Goal: Information Seeking & Learning: Understand process/instructions

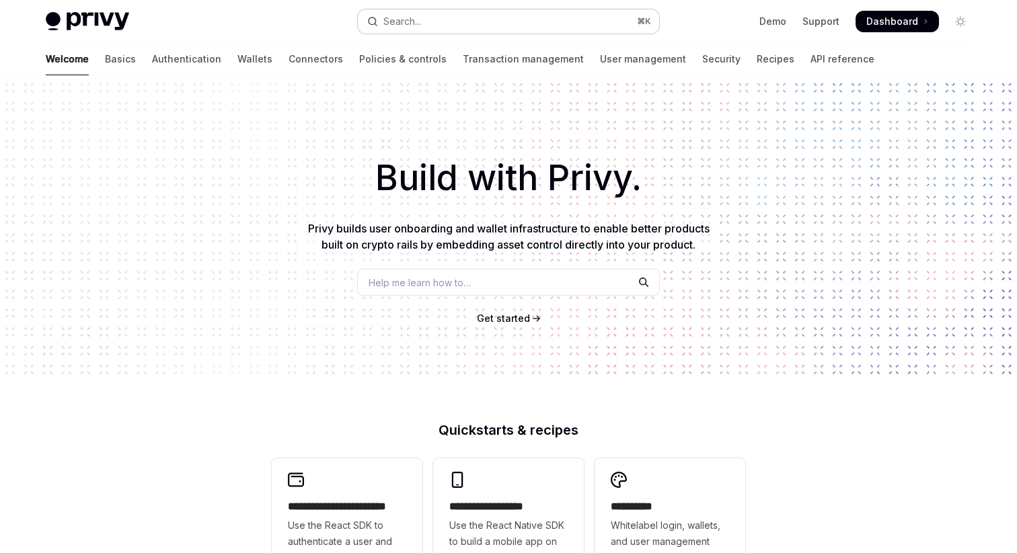
click at [445, 29] on button "Search... ⌘ K" at bounding box center [508, 21] width 301 height 24
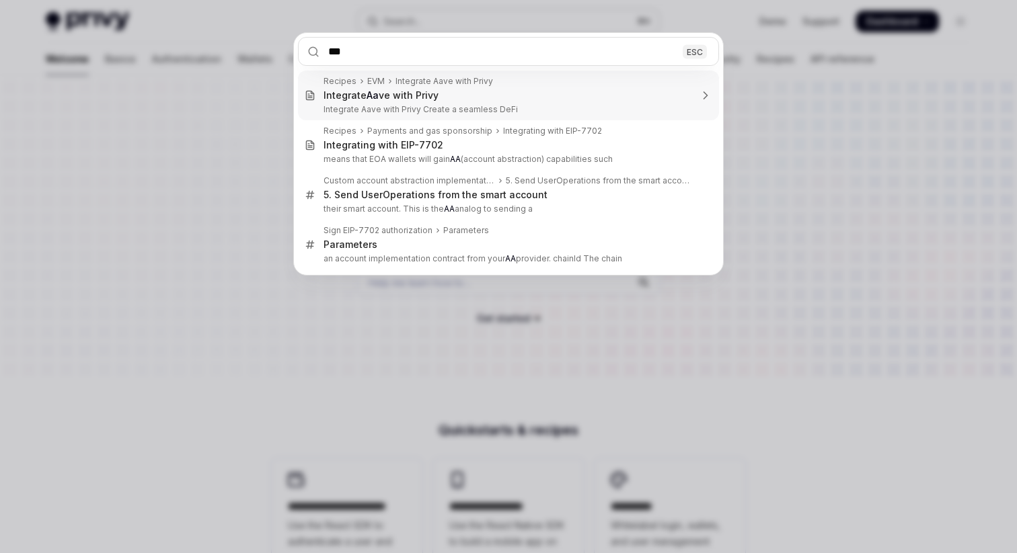
type input "****"
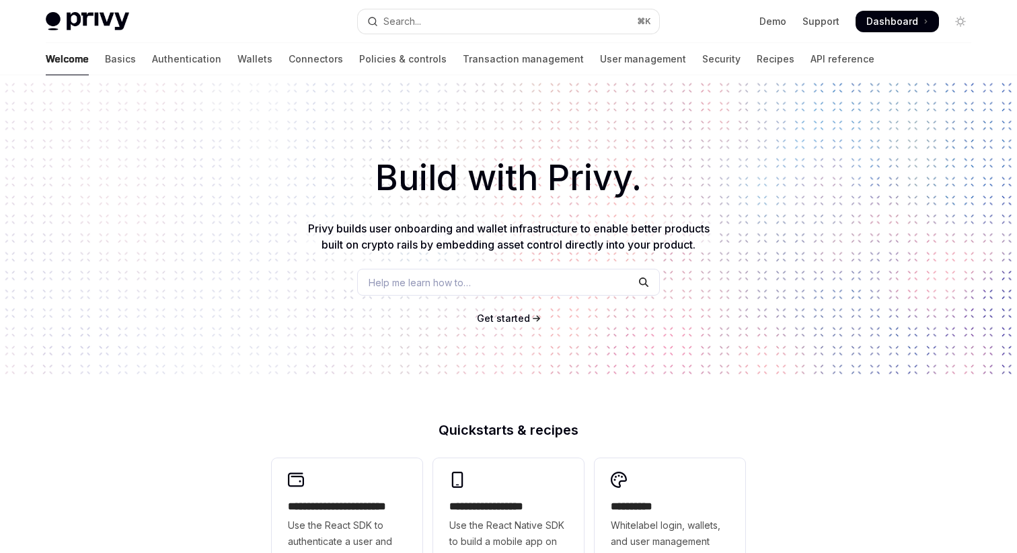
type textarea "*"
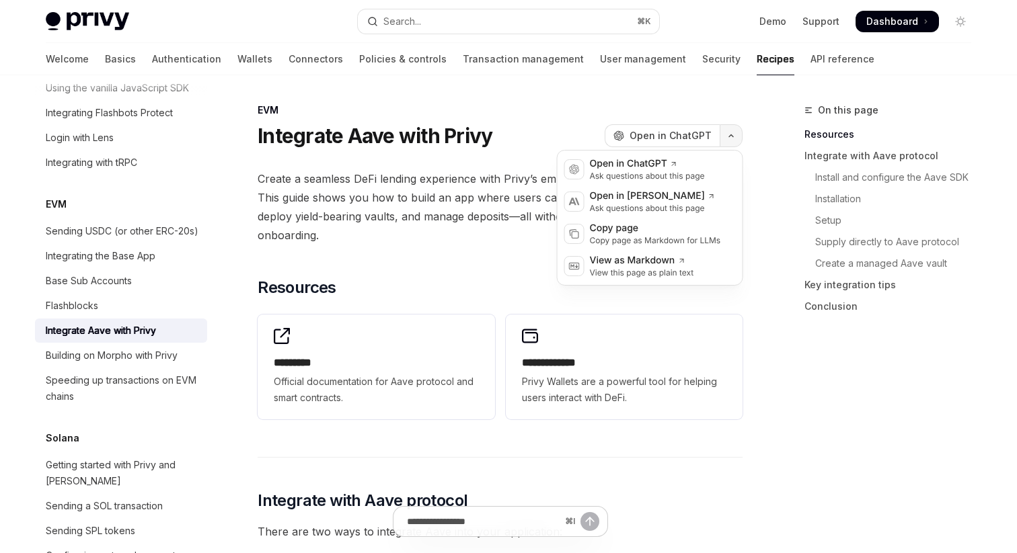
click at [725, 137] on button "button" at bounding box center [731, 135] width 23 height 23
click at [664, 234] on div "Copy page" at bounding box center [655, 228] width 131 height 13
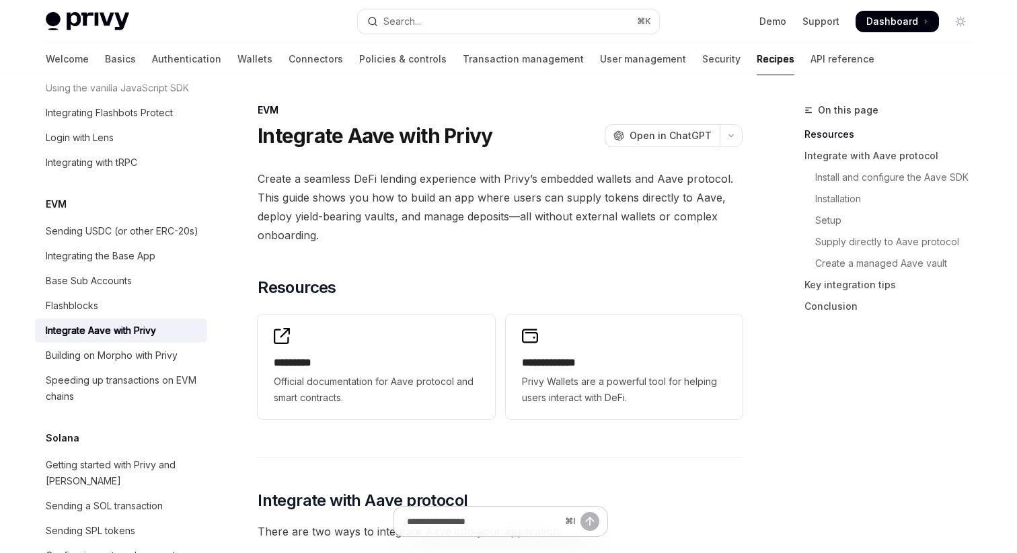
click at [633, 207] on span "Create a seamless DeFi lending experience with Privy’s embedded wallets and Aav…" at bounding box center [500, 206] width 485 height 75
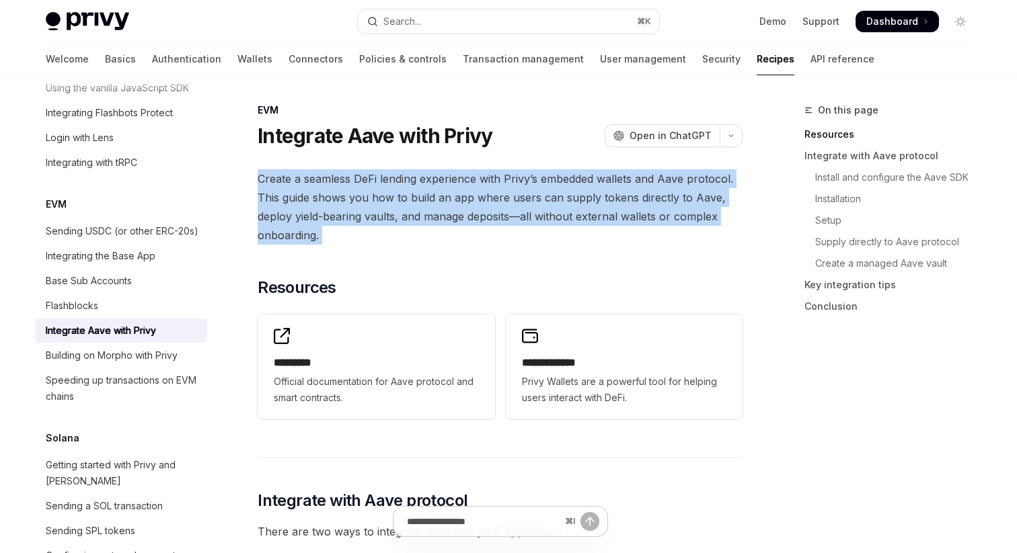
click at [160, 323] on div "Integrate Aave with Privy" at bounding box center [122, 331] width 153 height 16
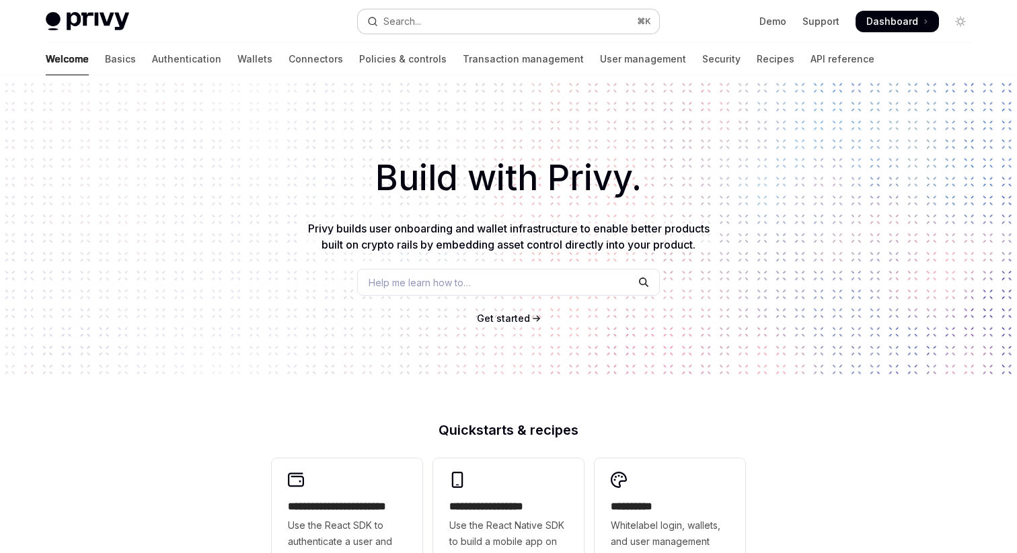
click at [431, 16] on button "Search... ⌘ K" at bounding box center [508, 21] width 301 height 24
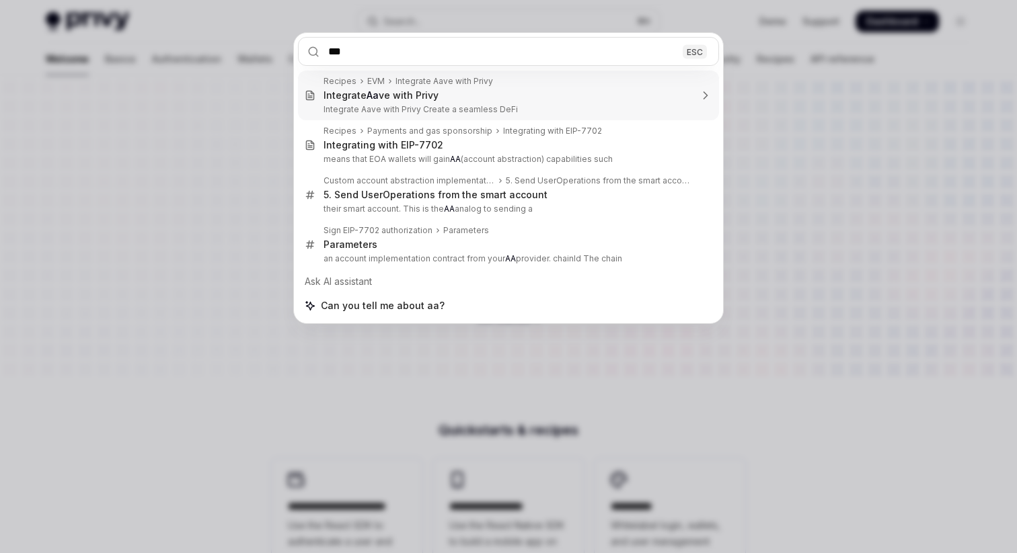
type input "****"
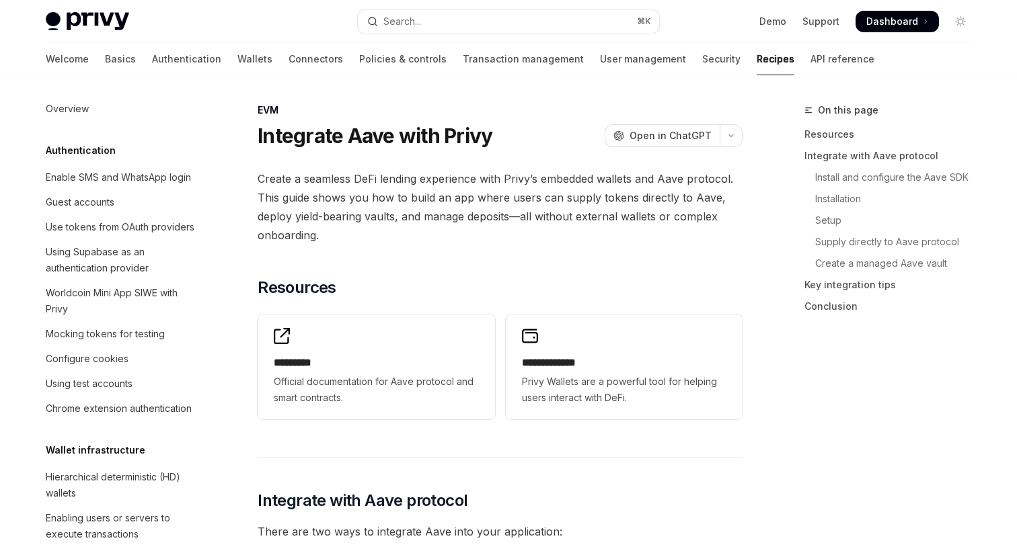
type textarea "*"
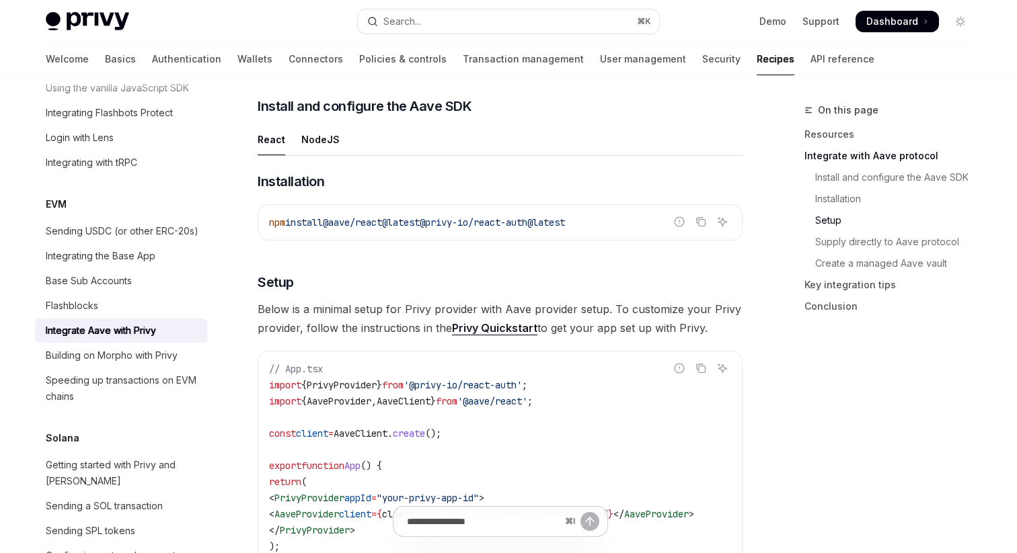
scroll to position [328, 0]
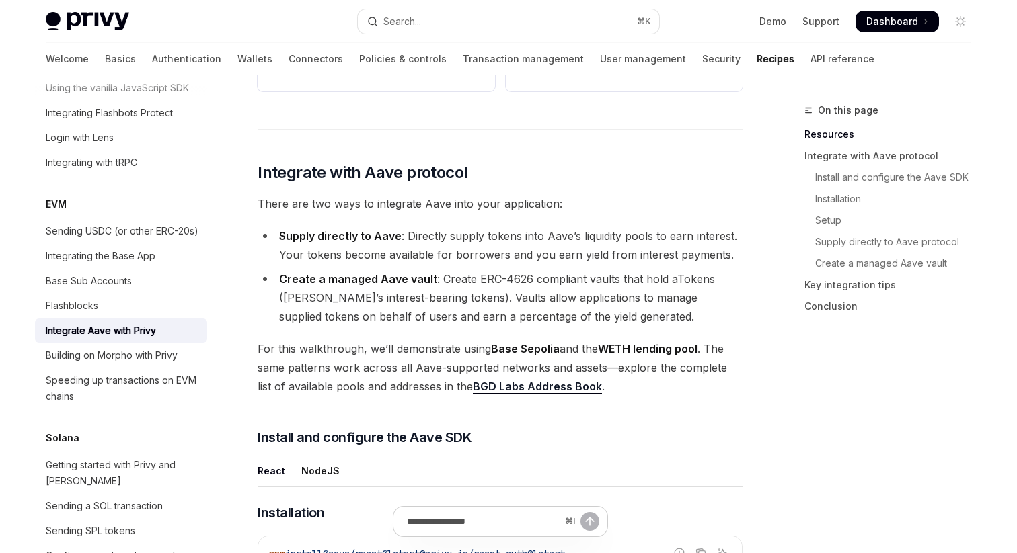
click at [518, 350] on strong "Base Sepolia" at bounding box center [525, 348] width 69 height 13
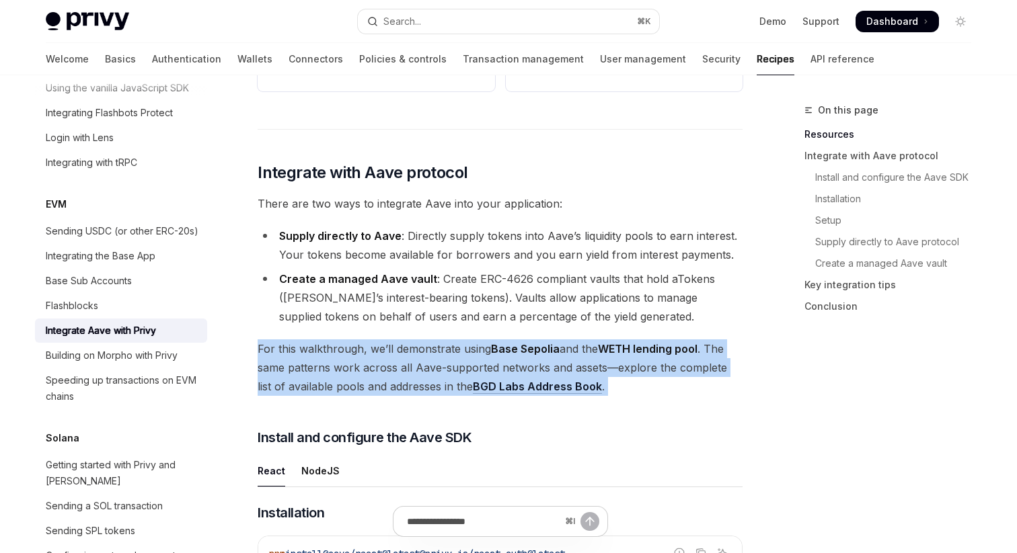
click at [518, 350] on strong "Base Sepolia" at bounding box center [525, 348] width 69 height 13
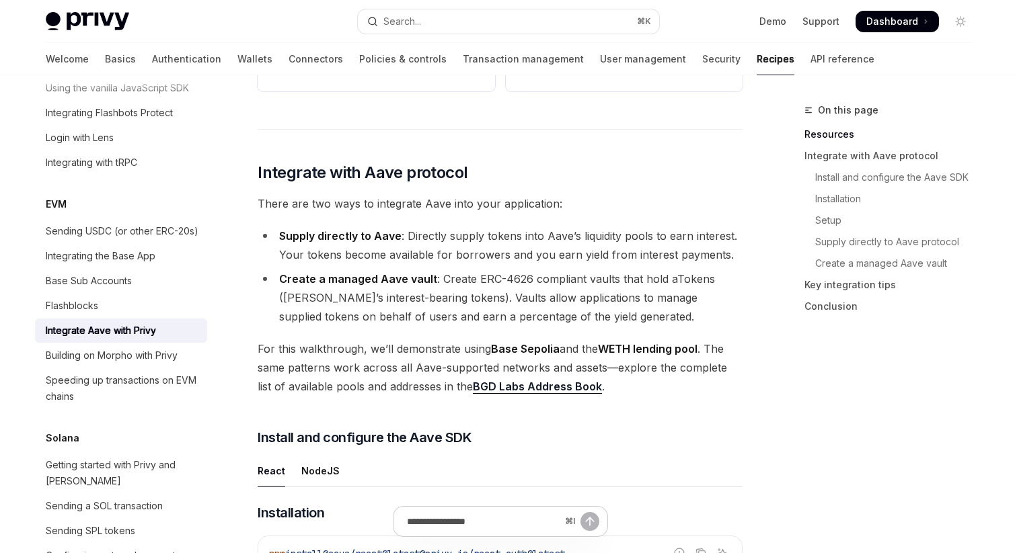
click at [574, 348] on span "For this walkthrough, we’ll demonstrate using Base Sepolia and the WETH lending…" at bounding box center [500, 368] width 485 height 56
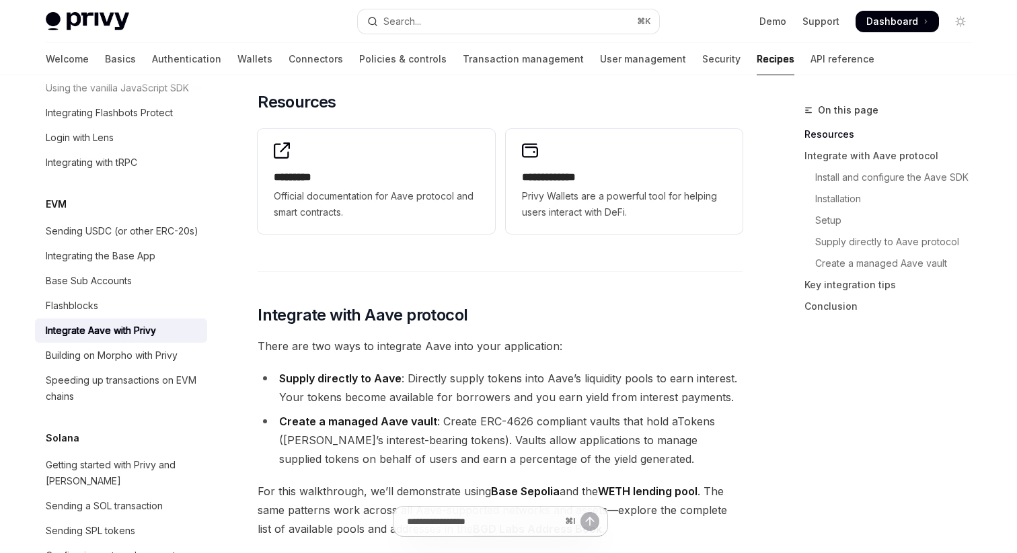
scroll to position [0, 0]
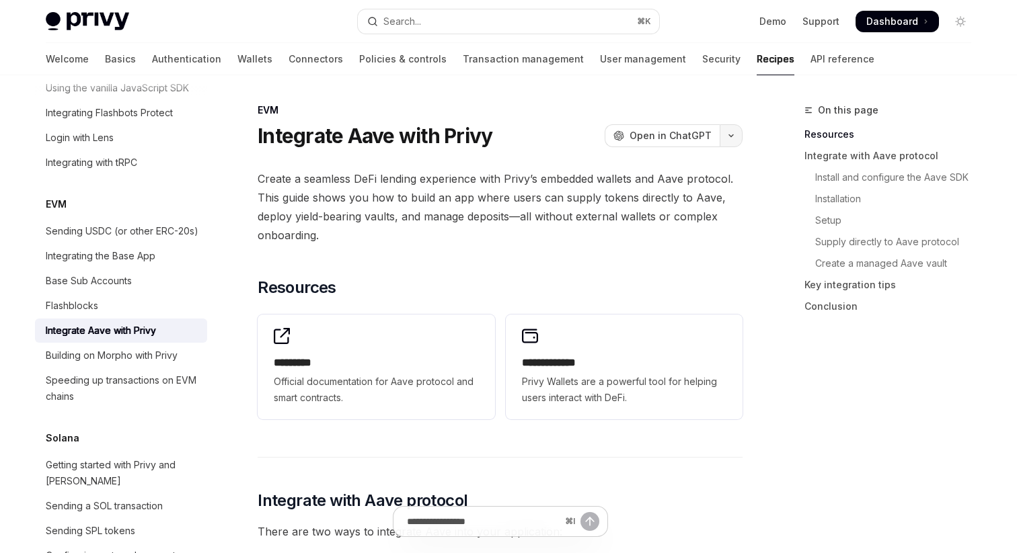
click at [732, 141] on button "button" at bounding box center [731, 135] width 23 height 23
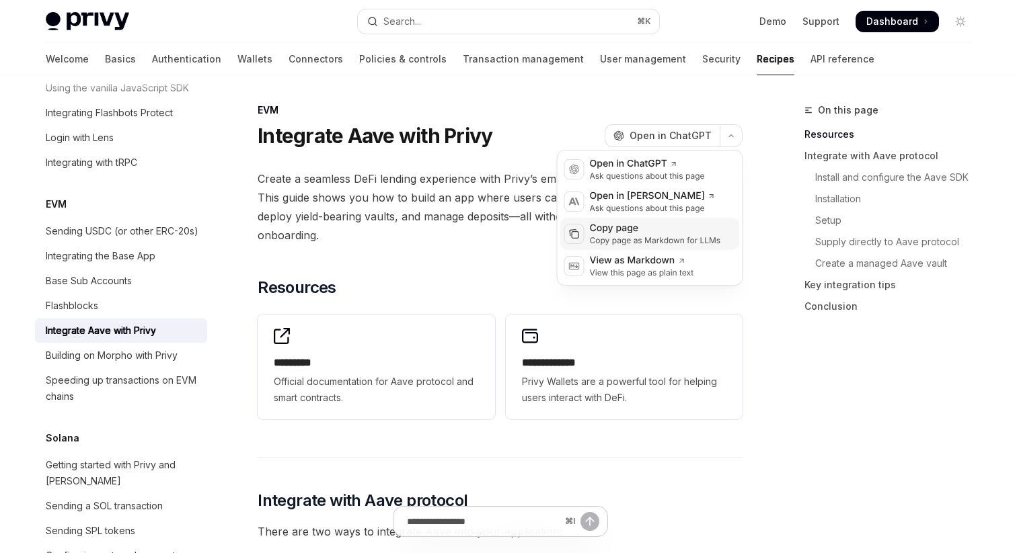
click at [664, 237] on div "Copy page as Markdown for LLMs" at bounding box center [655, 240] width 131 height 11
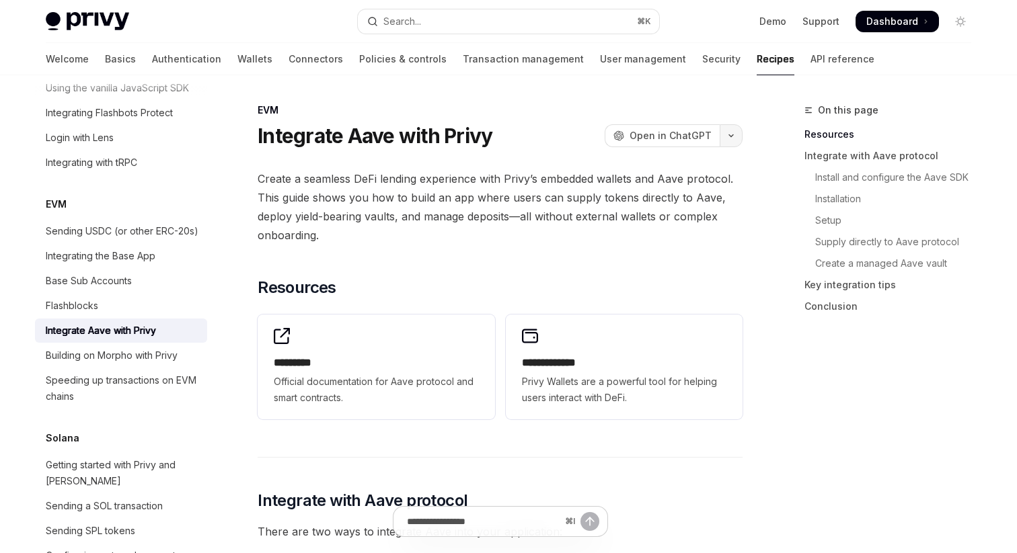
click at [729, 130] on button "button" at bounding box center [731, 135] width 23 height 23
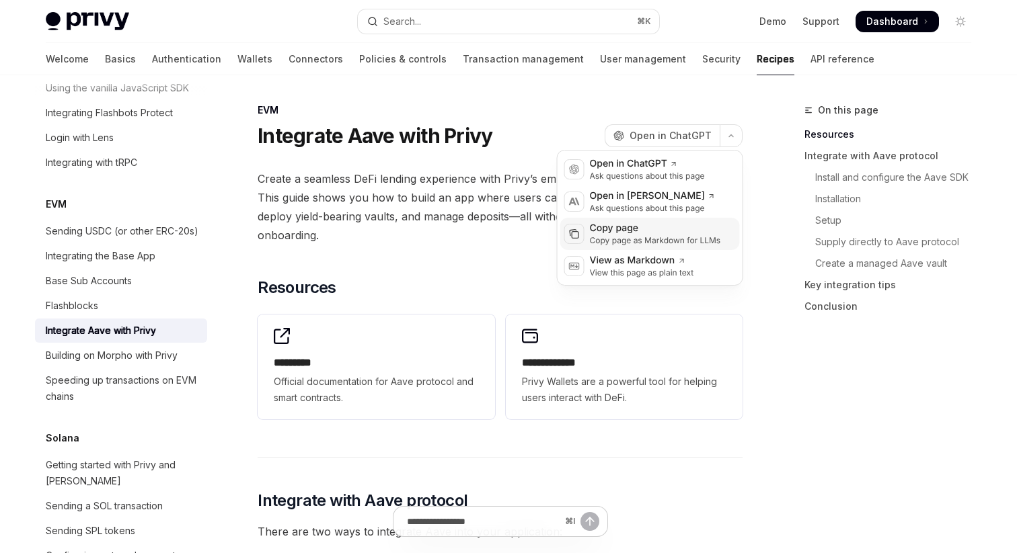
click at [693, 231] on div "Copy page" at bounding box center [655, 228] width 131 height 13
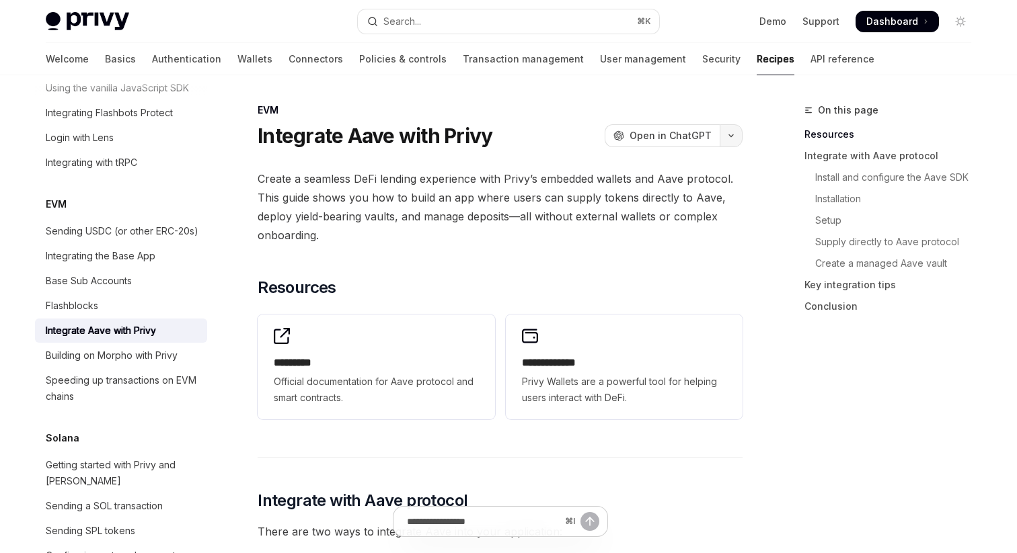
click at [731, 132] on button "button" at bounding box center [731, 135] width 23 height 23
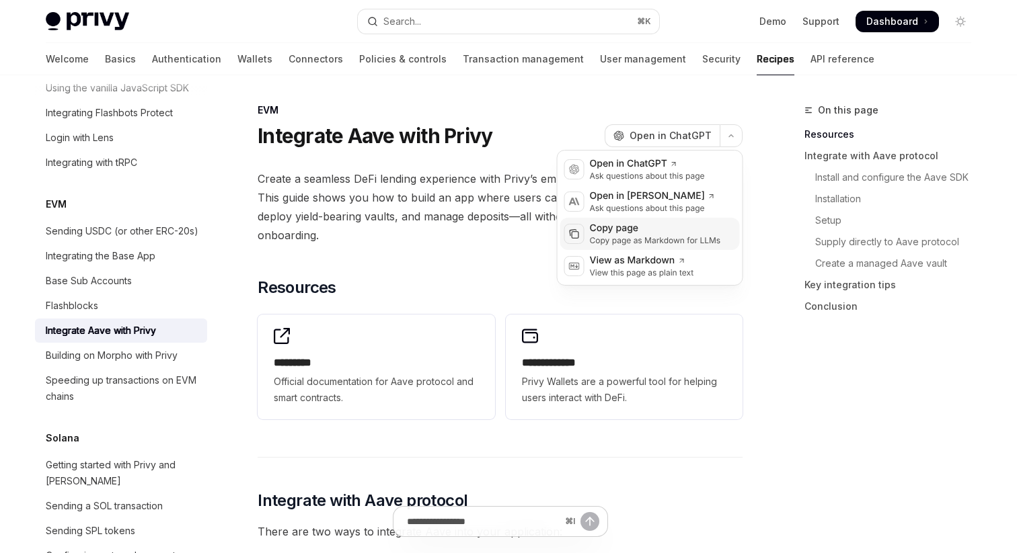
click at [672, 227] on div "Copy page" at bounding box center [655, 228] width 131 height 13
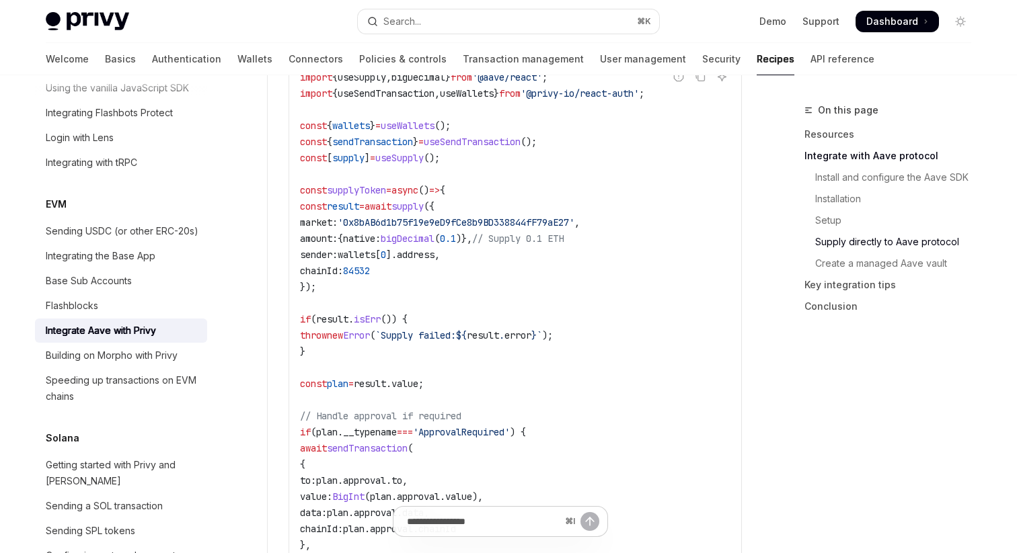
scroll to position [1410, 0]
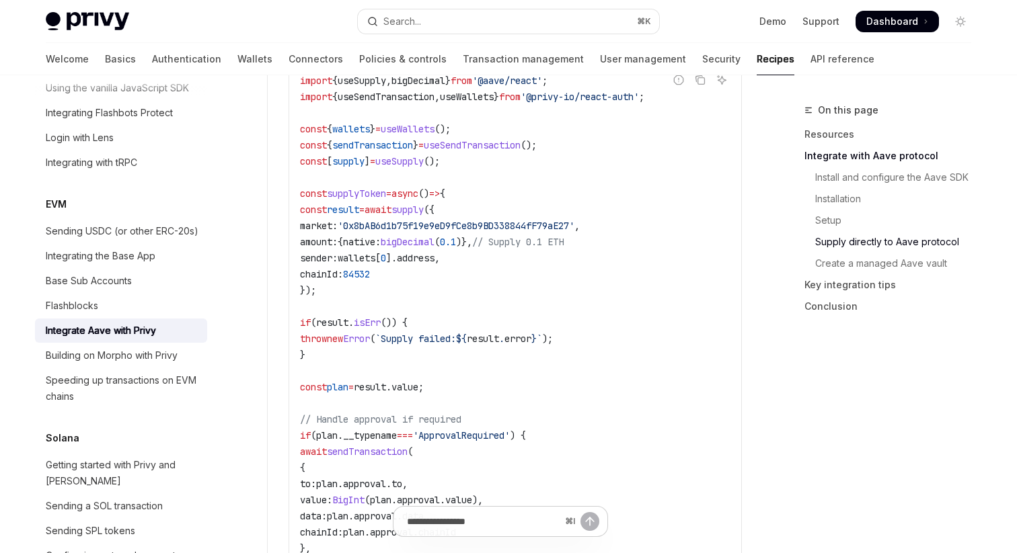
click at [475, 232] on span "'0x8bAB6d1b75f19e9eD9fCe8b9BD338844fF79aE27'" at bounding box center [456, 226] width 237 height 12
copy span "0x8bAB6d1b75f19e9eD9fCe8b9BD338844fF79aE27"
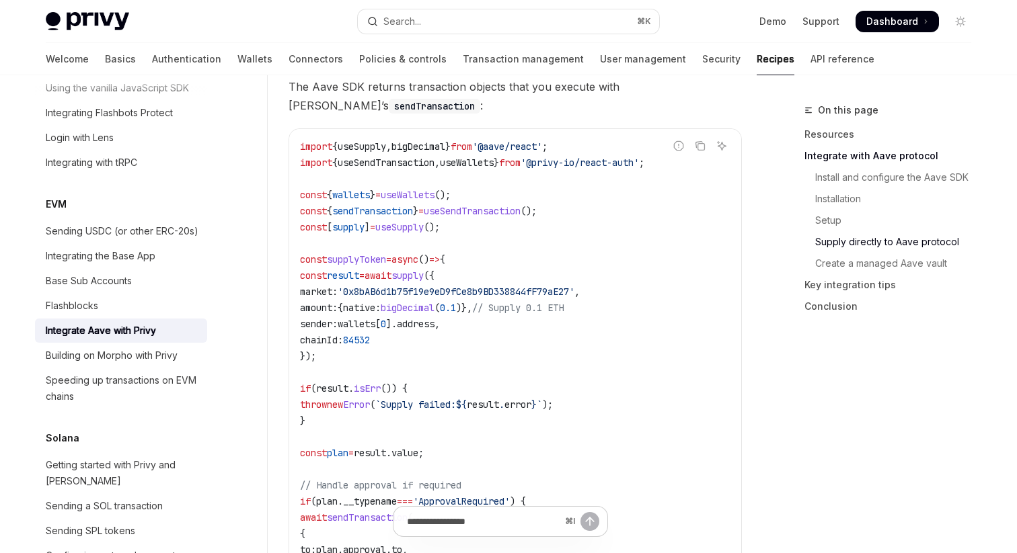
scroll to position [1349, 0]
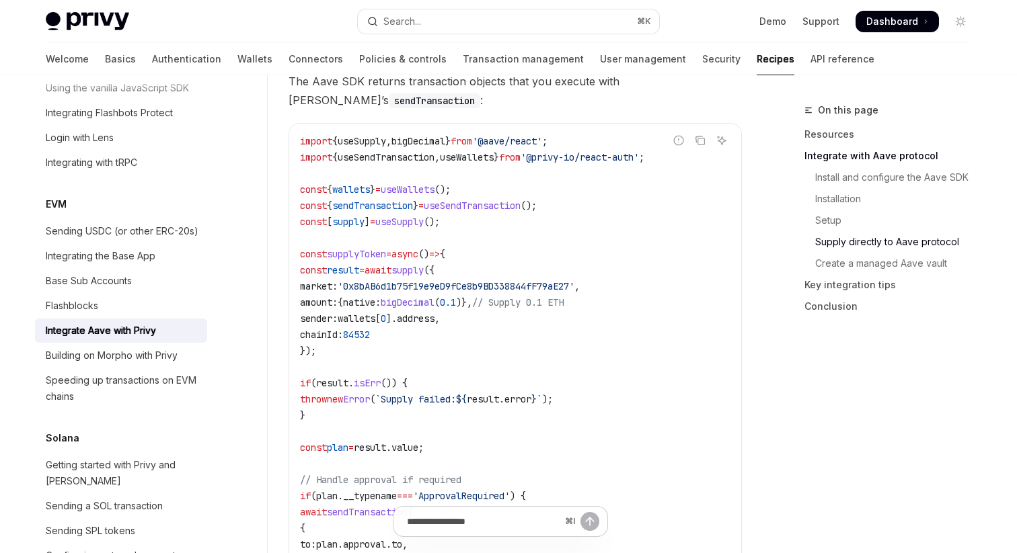
click at [430, 292] on span "'0x8bAB6d1b75f19e9eD9fCe8b9BD338844fF79aE27'" at bounding box center [456, 286] width 237 height 12
copy span "0x8bAB6d1b75f19e9eD9fCe8b9BD338844fF79aE27"
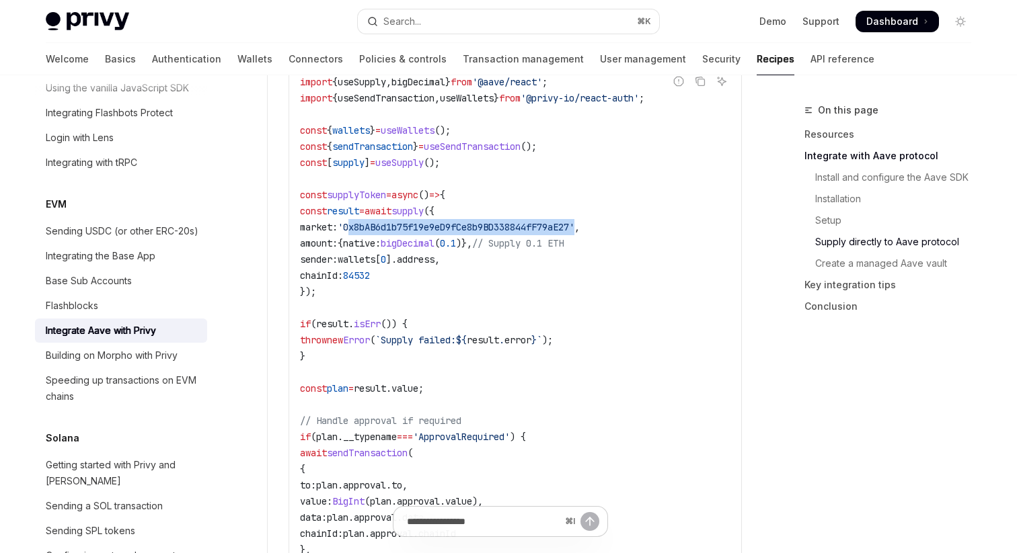
scroll to position [1410, 0]
click at [475, 237] on code "import { useSupply , bigDecimal } from '@aave/react' ; import { useSendTransact…" at bounding box center [515, 557] width 430 height 968
click at [475, 232] on span "'0x8bAB6d1b75f19e9eD9fCe8b9BD338844fF79aE27'" at bounding box center [456, 226] width 237 height 12
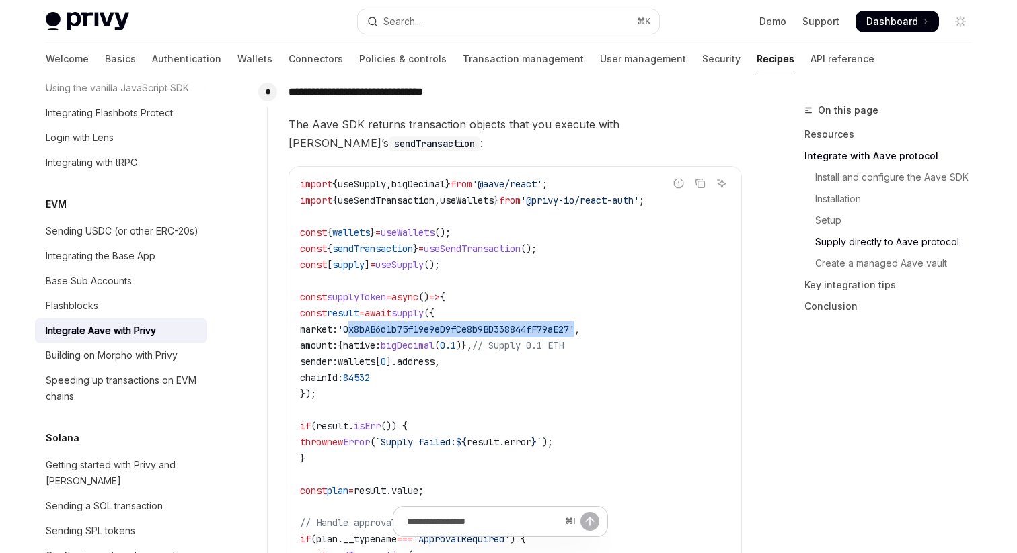
scroll to position [1300, 0]
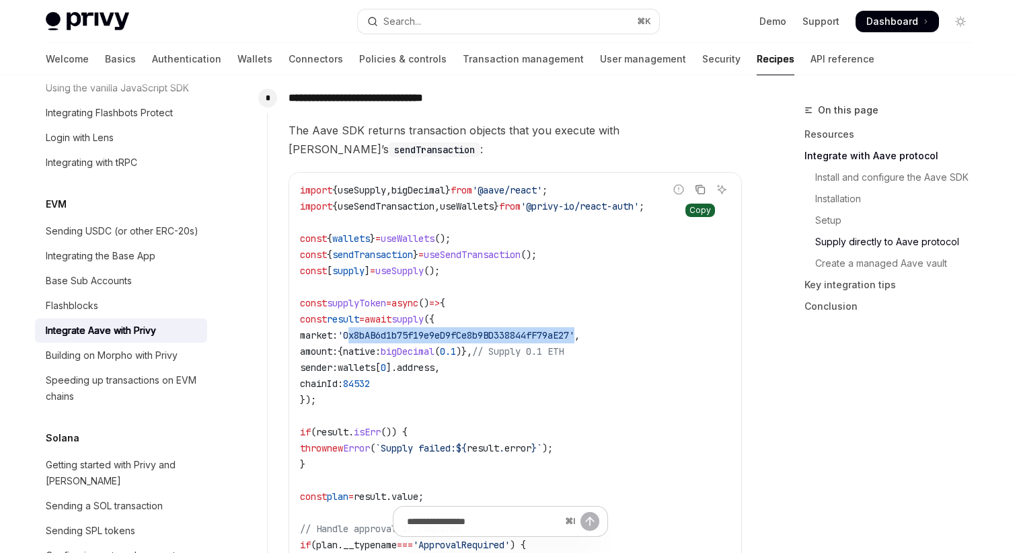
click at [698, 195] on icon "Copy the contents from the code block" at bounding box center [700, 189] width 11 height 11
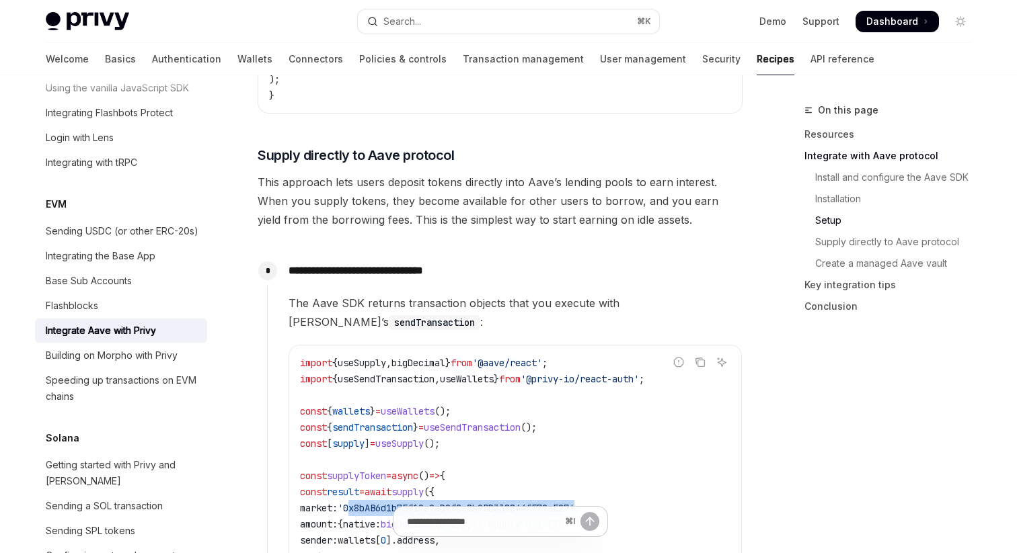
scroll to position [1204, 0]
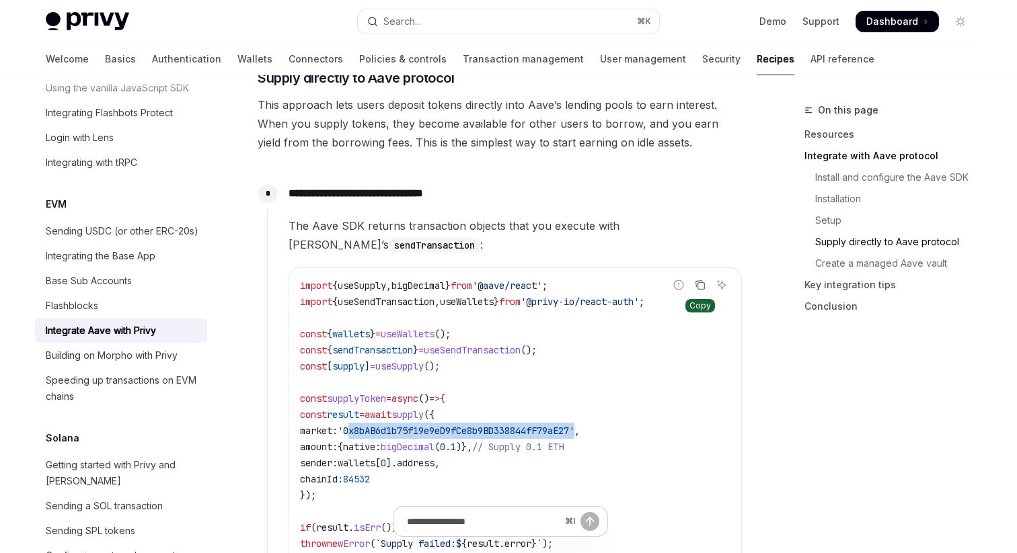
click at [698, 290] on icon "Copy the contents from the code block" at bounding box center [701, 286] width 7 height 7
click at [525, 434] on span "'0x8bAB6d1b75f19e9eD9fCe8b9BD338844fF79aE27'" at bounding box center [456, 431] width 237 height 12
